Goal: Entertainment & Leisure: Consume media (video, audio)

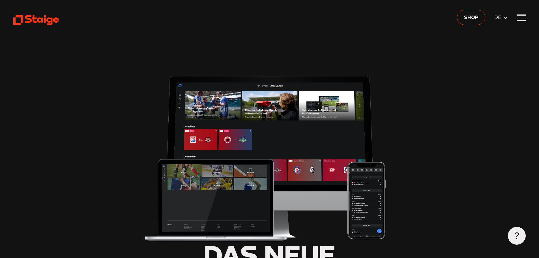
click at [39, 15] on icon at bounding box center [36, 19] width 46 height 11
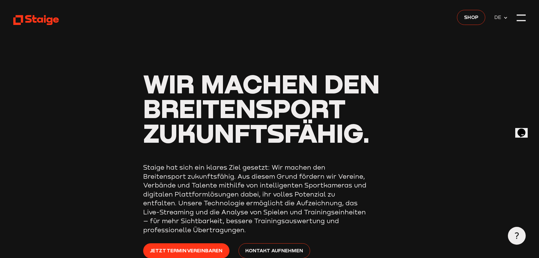
click at [49, 18] on use at bounding box center [36, 20] width 46 height 10
click at [524, 17] on div at bounding box center [521, 17] width 9 height 9
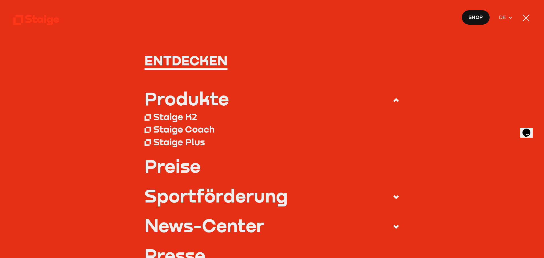
click at [524, 17] on div at bounding box center [525, 17] width 9 height 9
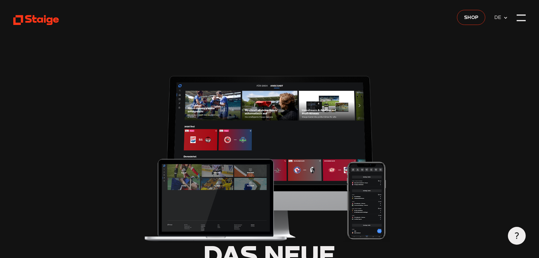
type input "0.8"
